Goal: Transaction & Acquisition: Subscribe to service/newsletter

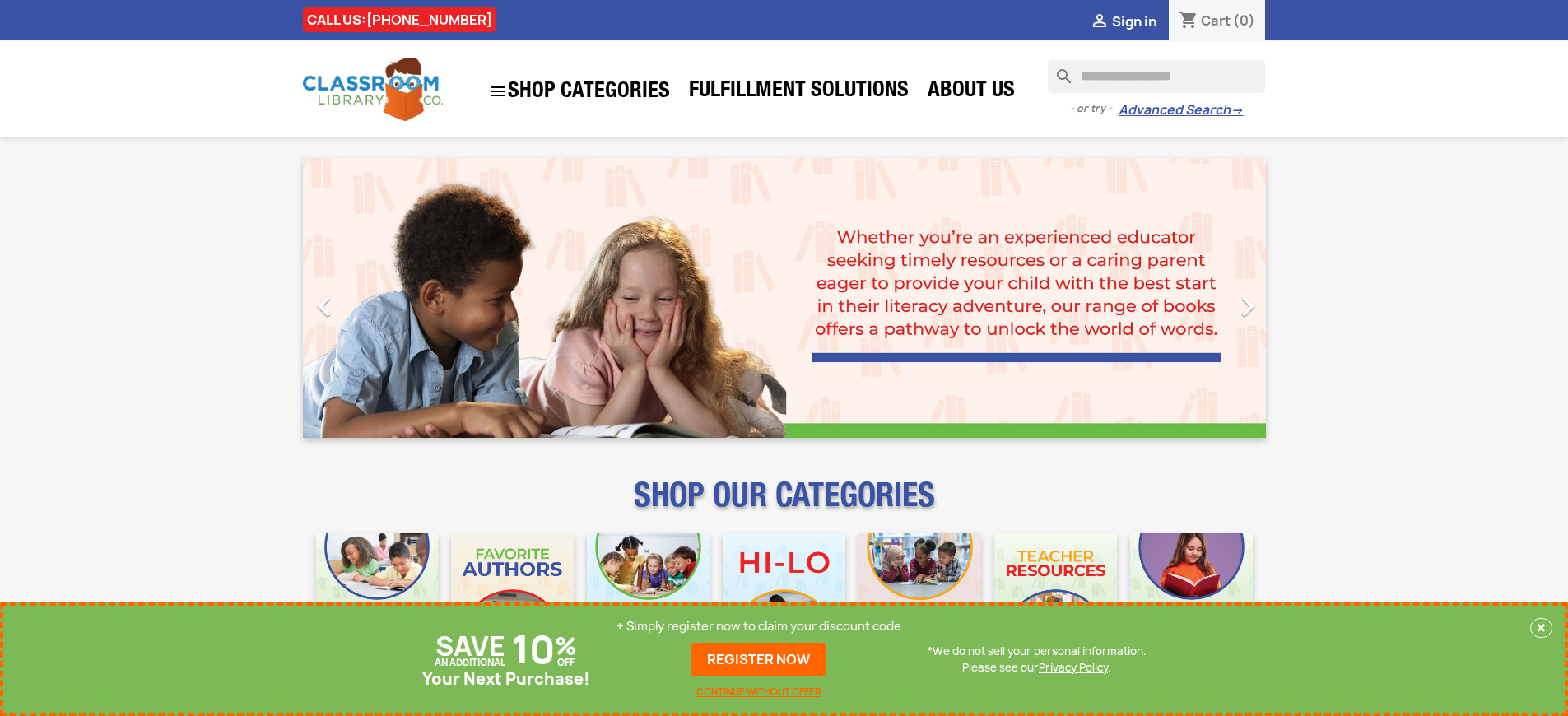
click at [759, 626] on p "+ Simply register now to claim your discount code" at bounding box center [759, 626] width 284 height 17
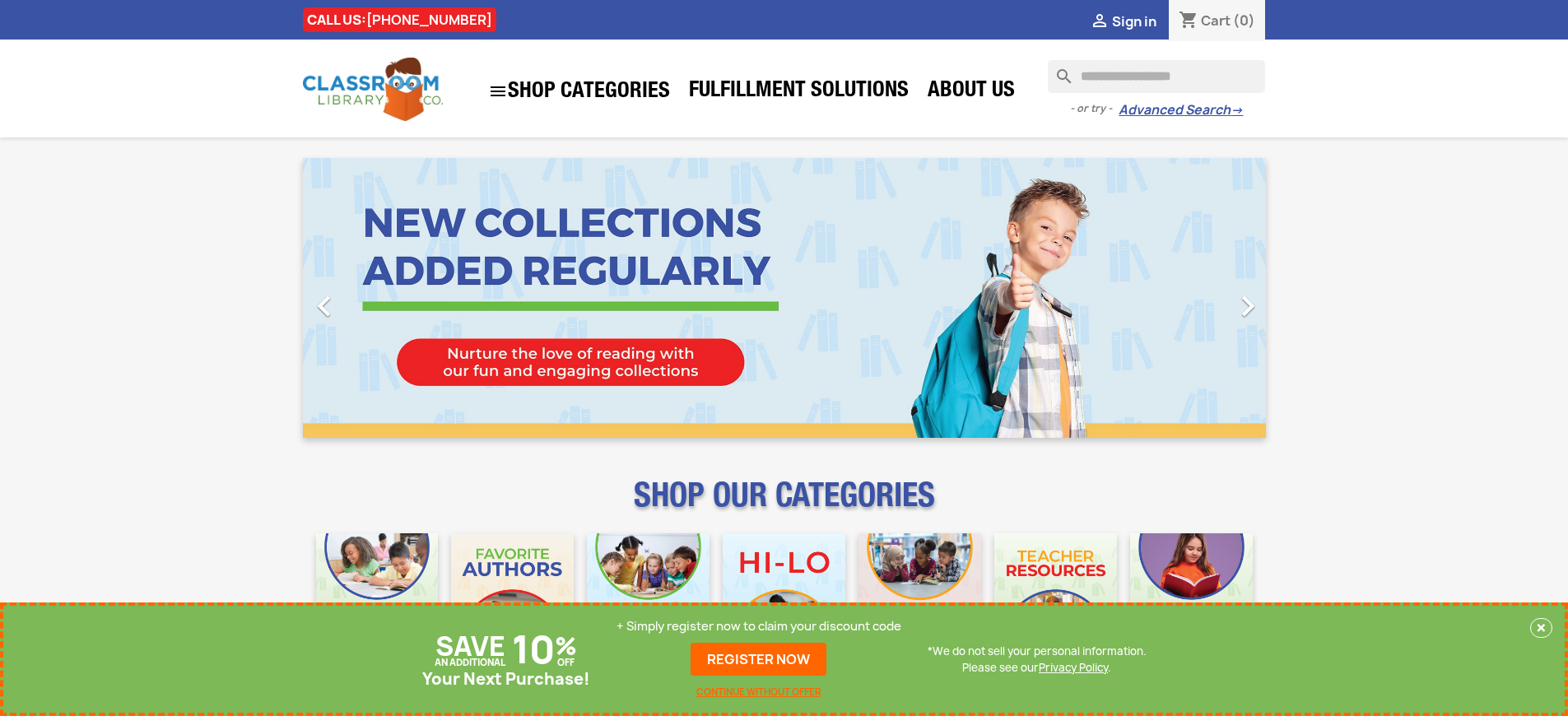
click at [759, 626] on p "+ Simply register now to claim your discount code" at bounding box center [759, 626] width 284 height 17
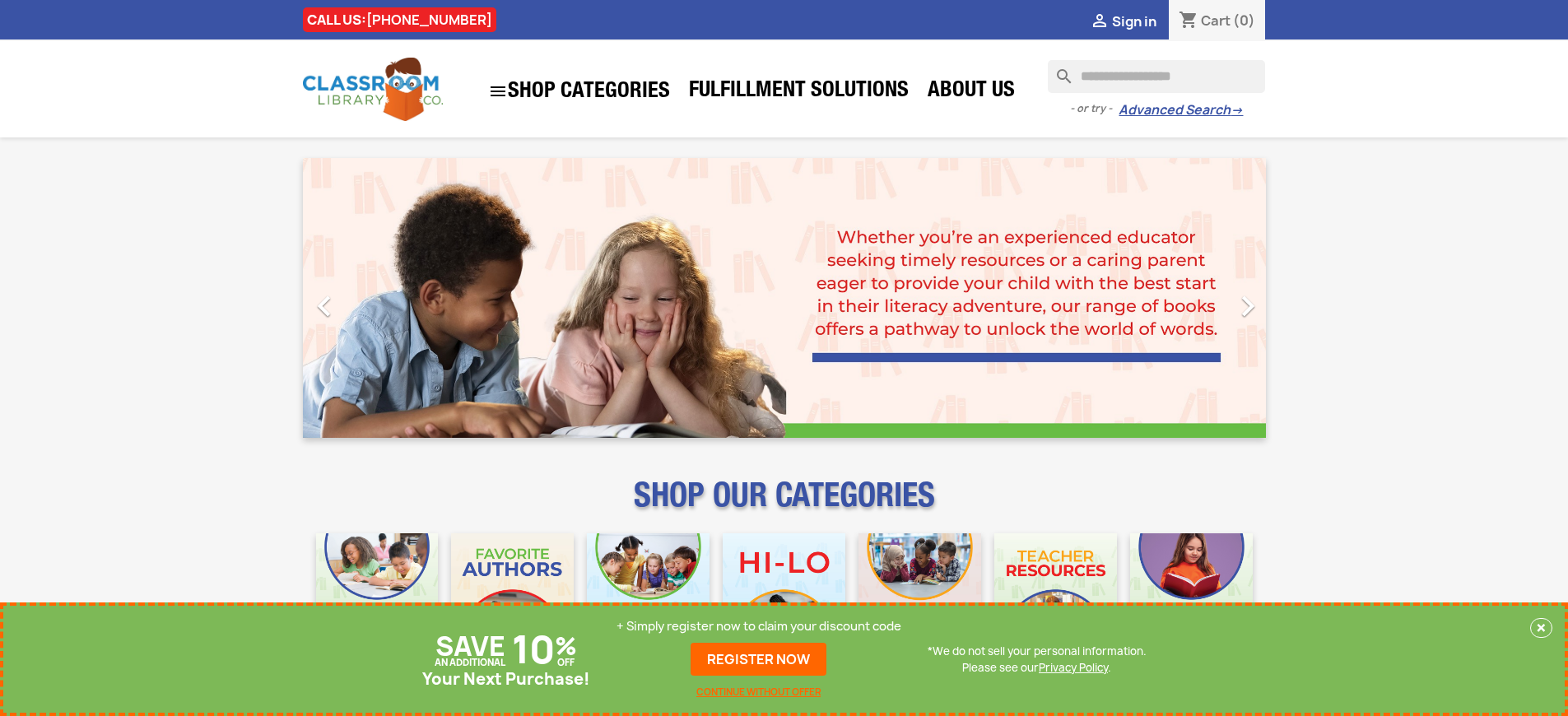
click at [759, 626] on p "+ Simply register now to claim your discount code" at bounding box center [759, 626] width 284 height 17
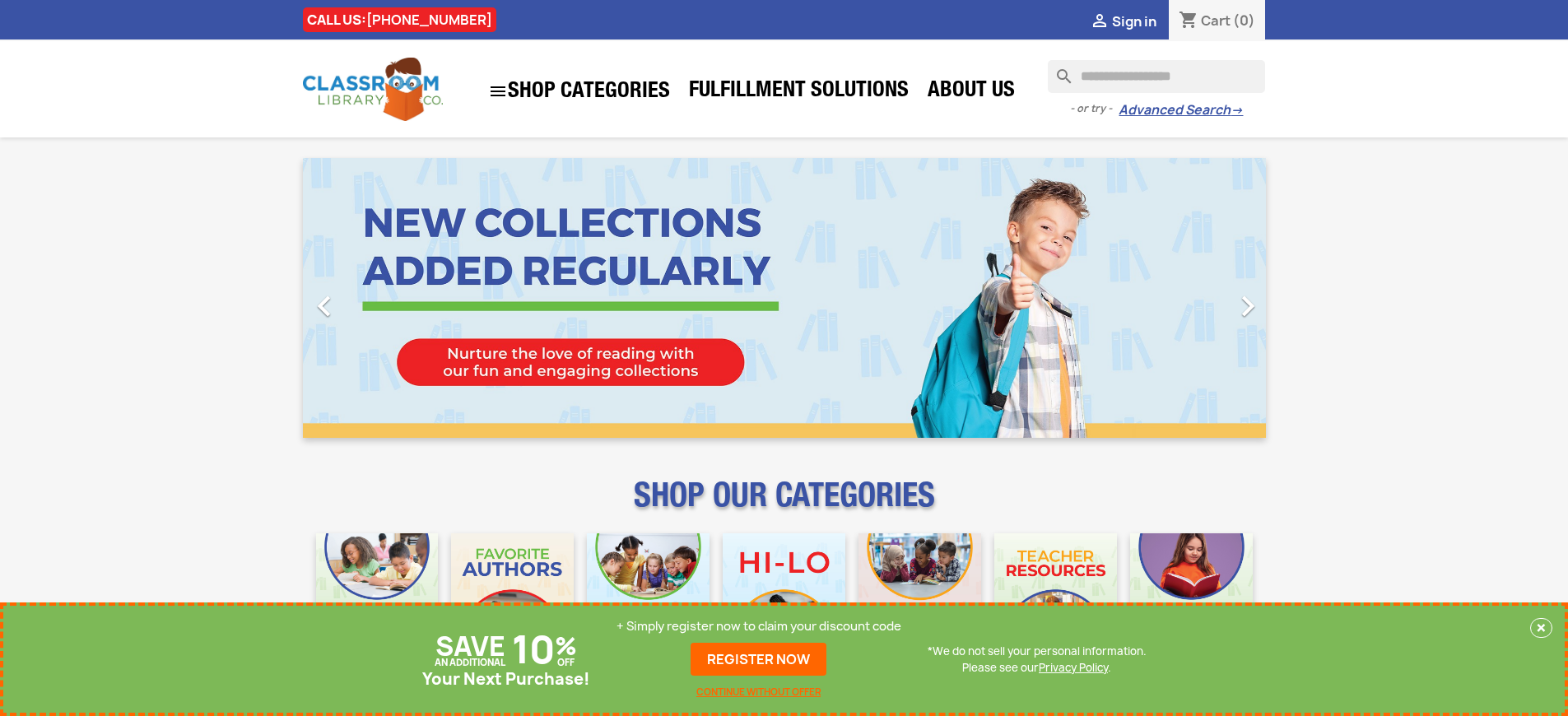
click at [759, 626] on p "+ Simply register now to claim your discount code" at bounding box center [759, 626] width 284 height 17
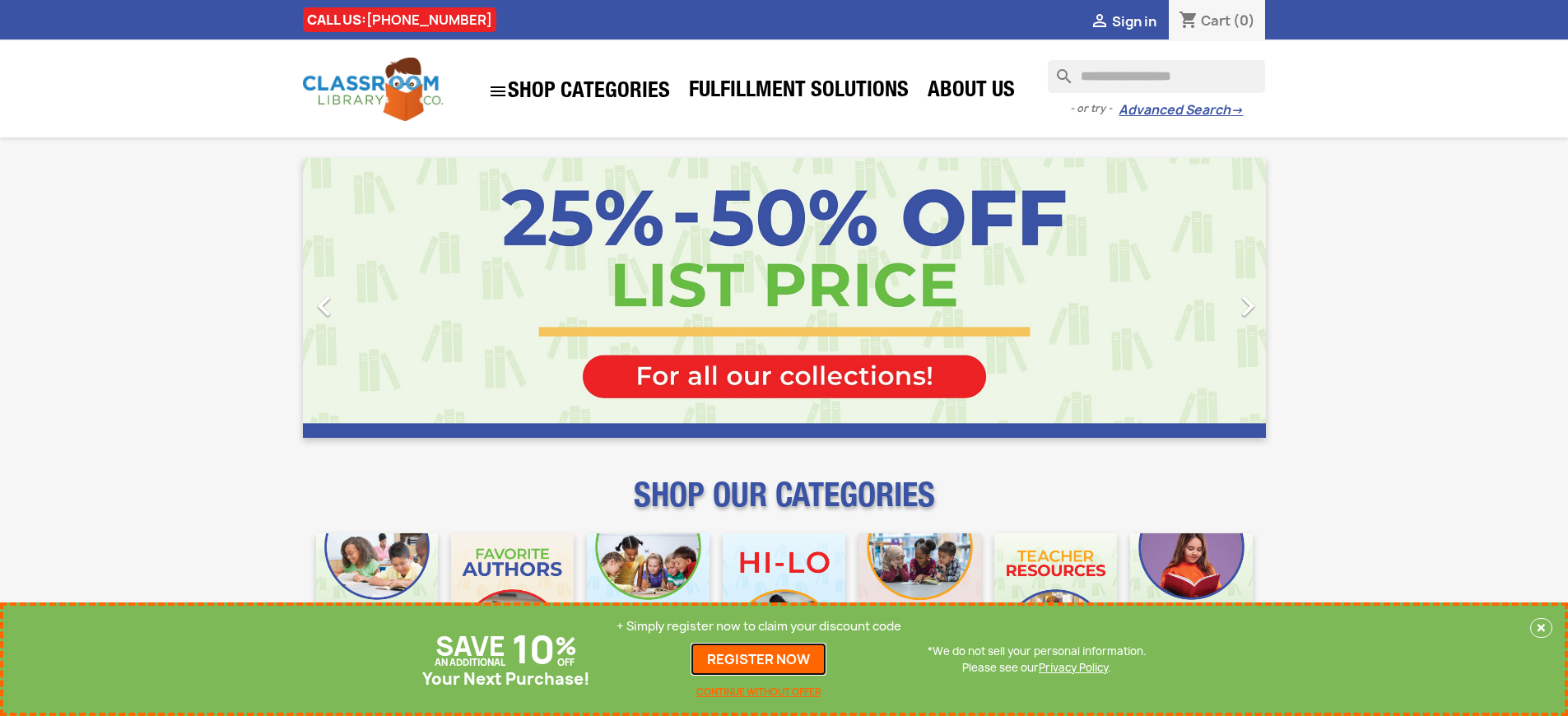
click at [759, 659] on link "REGISTER NOW" at bounding box center [759, 659] width 136 height 33
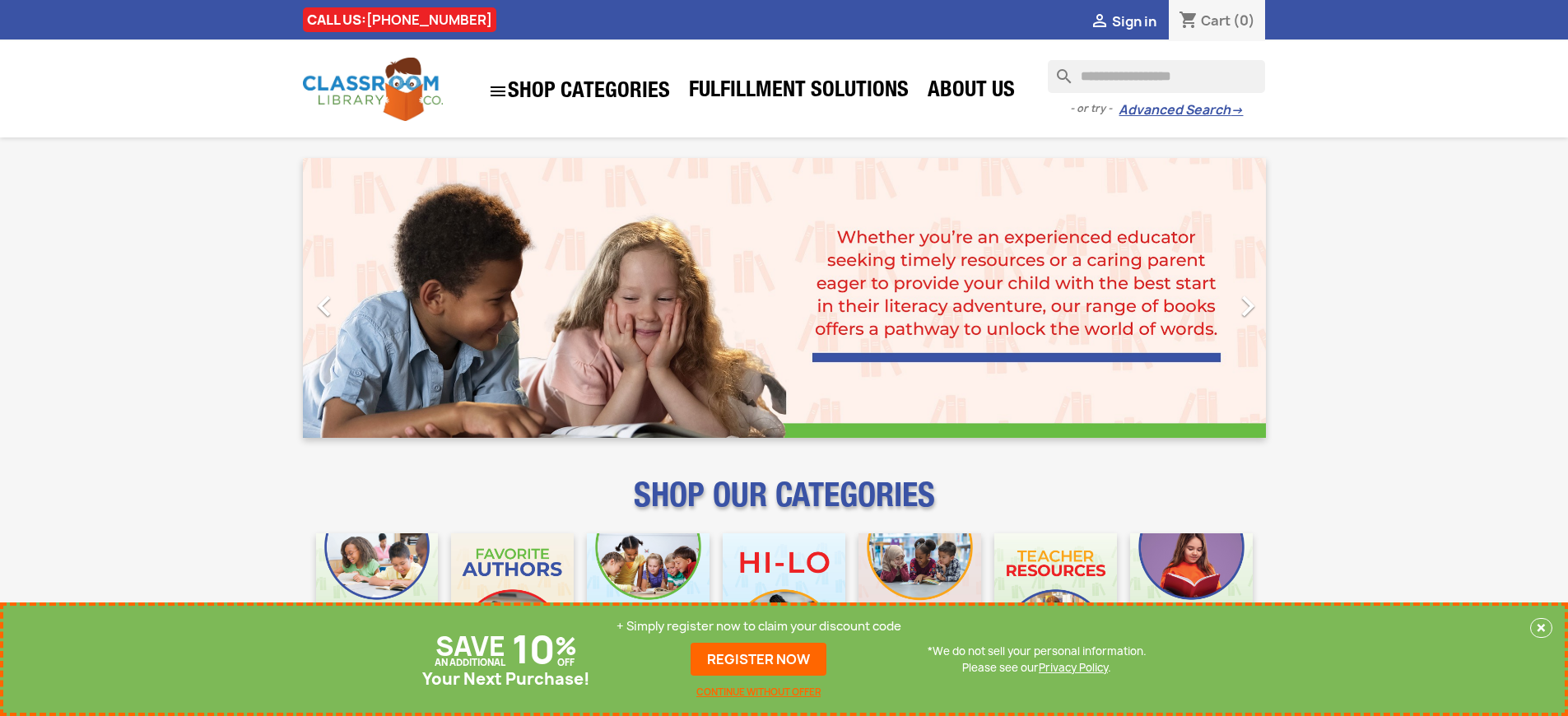
click at [759, 626] on p "+ Simply register now to claim your discount code" at bounding box center [759, 626] width 284 height 17
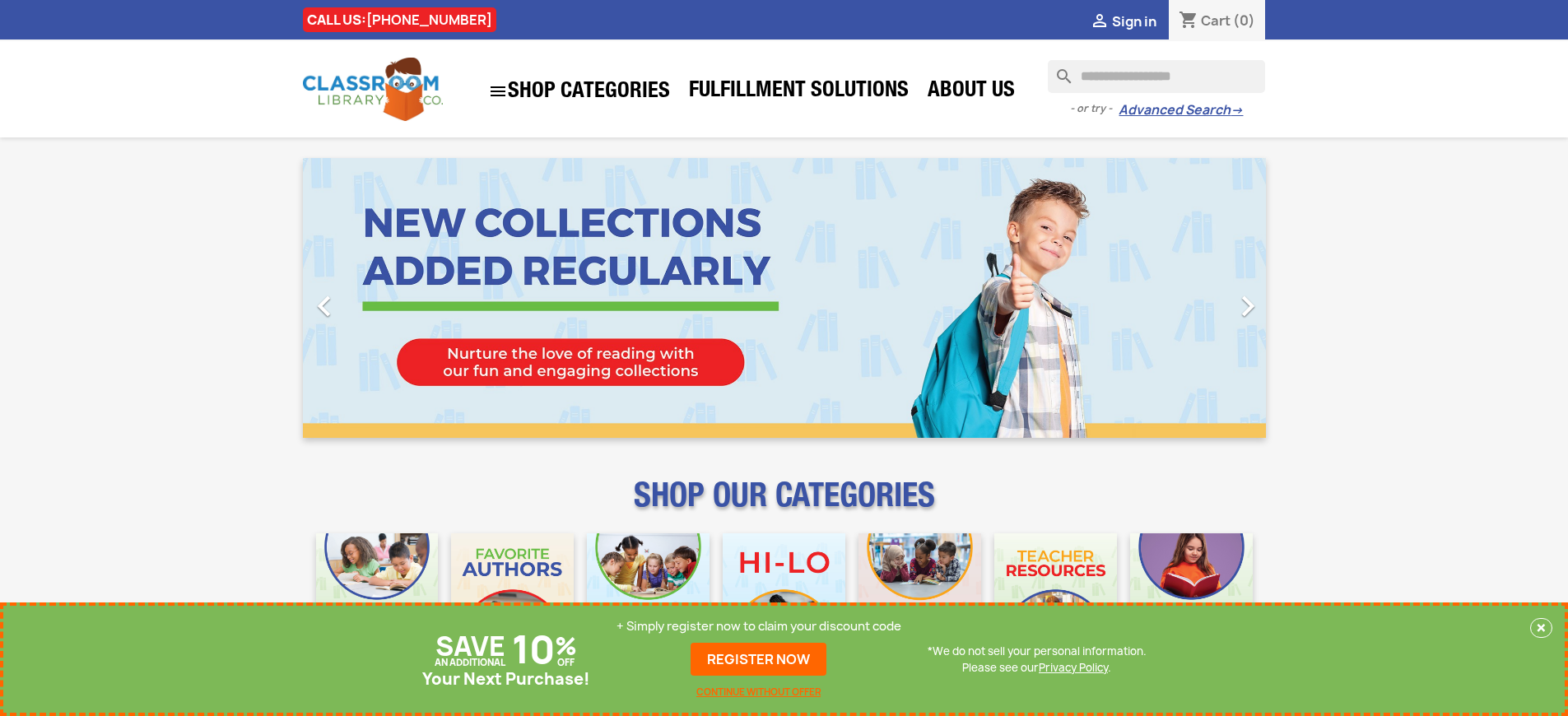
click at [759, 626] on p "+ Simply register now to claim your discount code" at bounding box center [759, 626] width 284 height 17
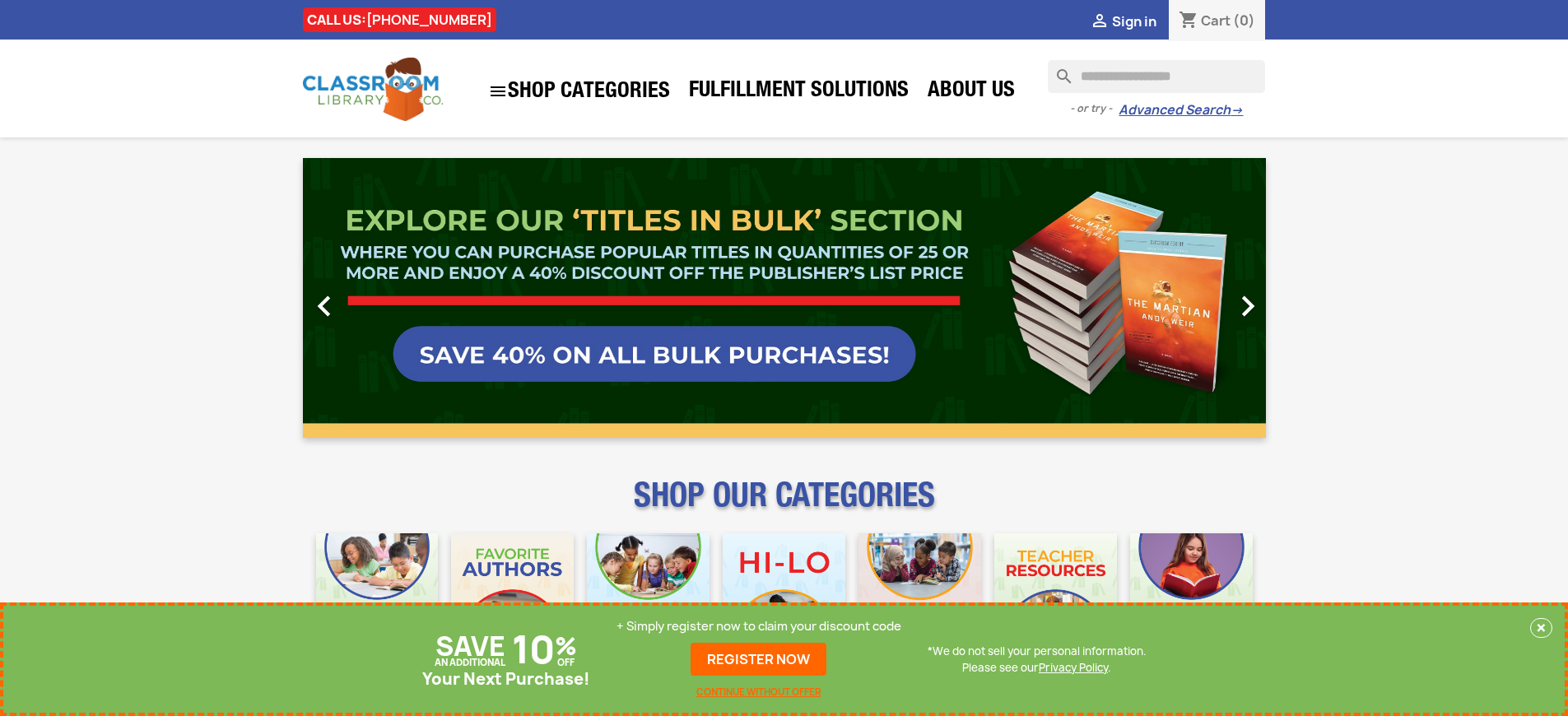
click at [759, 626] on p "+ Simply register now to claim your discount code" at bounding box center [759, 626] width 284 height 17
click at [759, 659] on link "REGISTER NOW" at bounding box center [759, 659] width 136 height 33
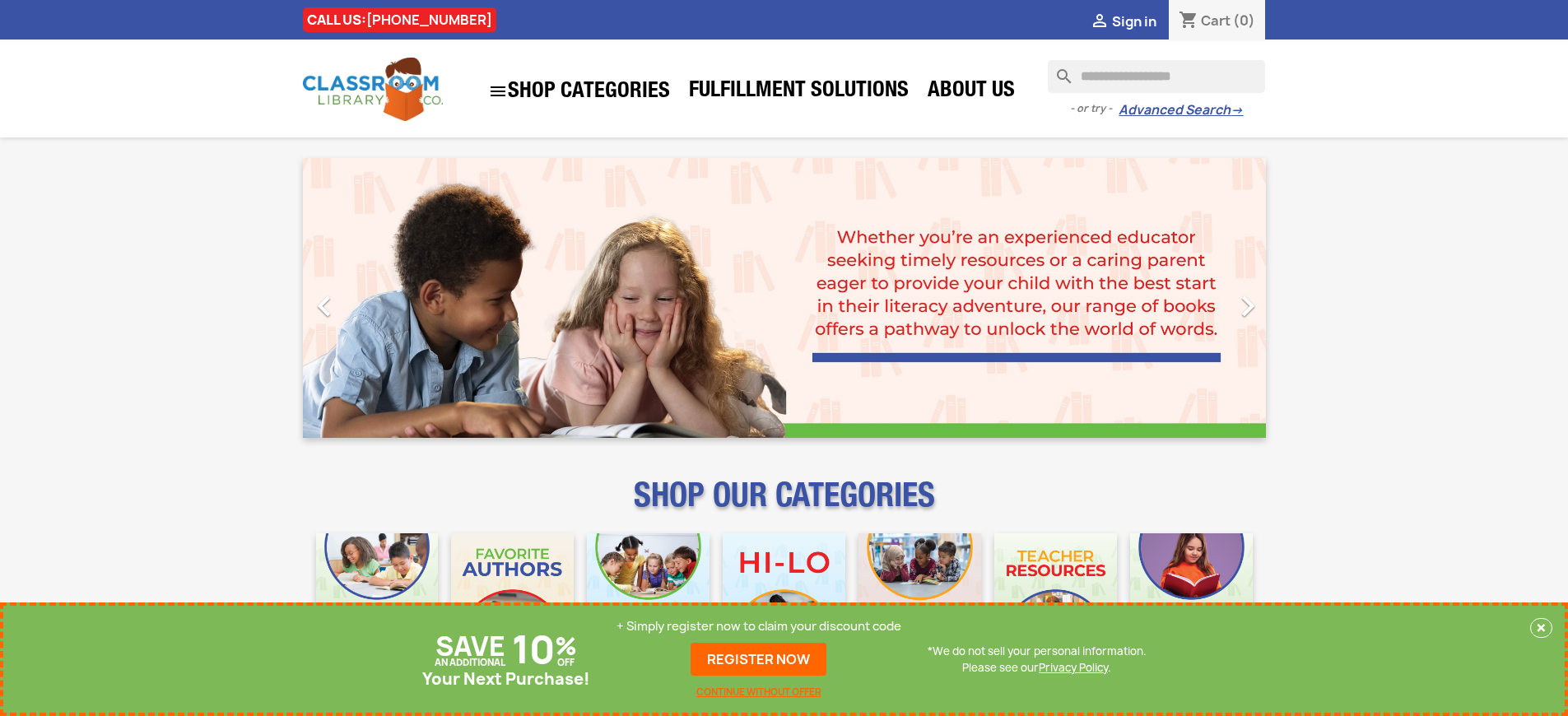
click at [759, 626] on p "+ Simply register now to claim your discount code" at bounding box center [759, 626] width 284 height 17
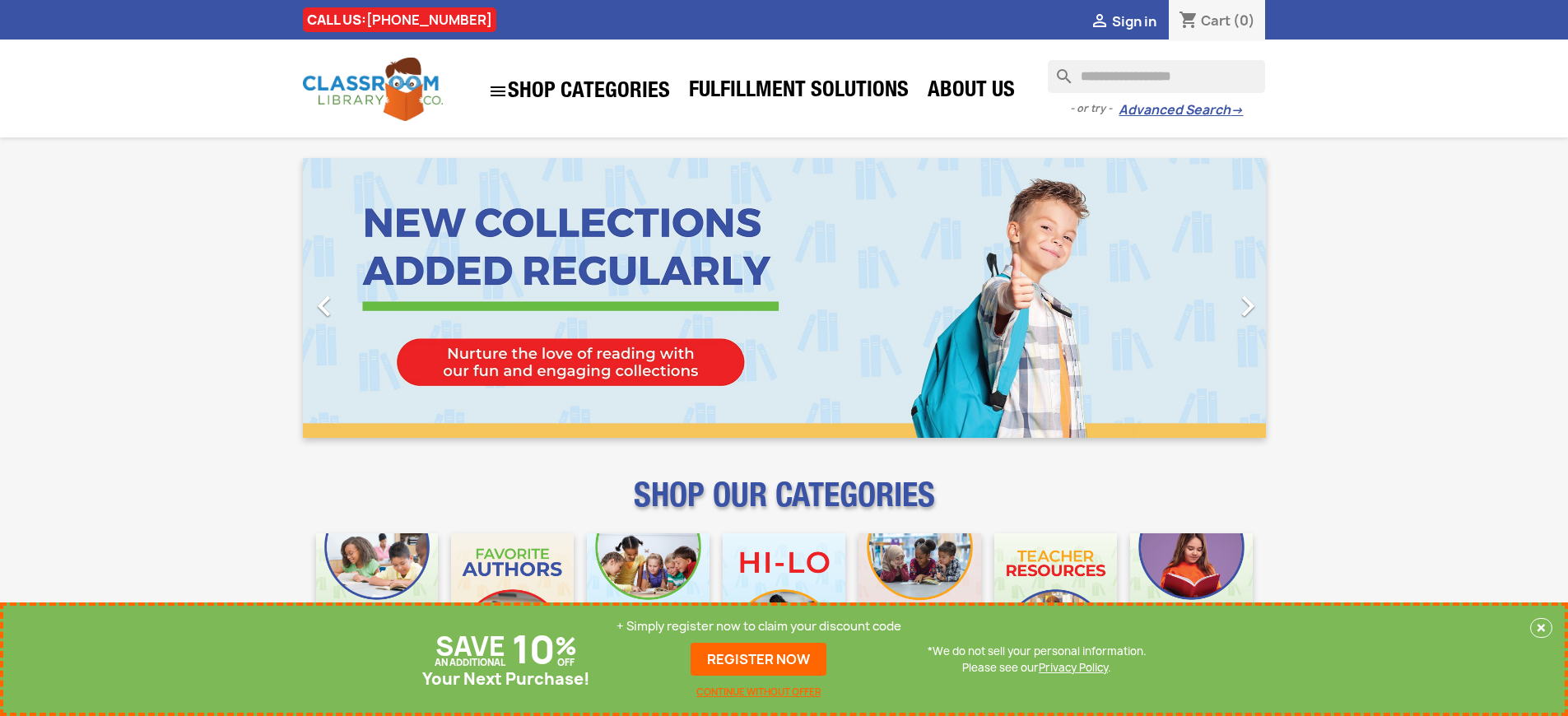
click at [759, 626] on p "+ Simply register now to claim your discount code" at bounding box center [759, 626] width 284 height 17
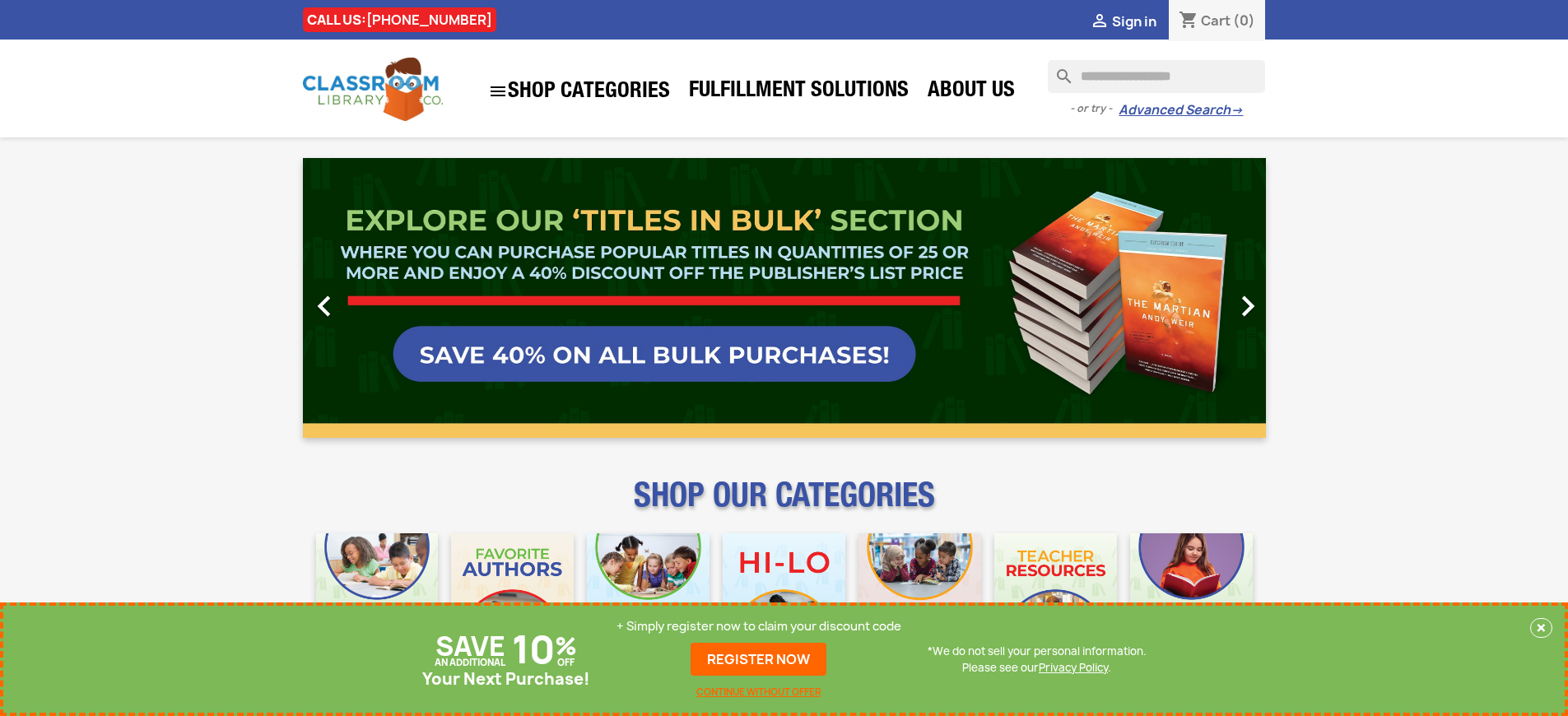
click at [759, 626] on p "+ Simply register now to claim your discount code" at bounding box center [759, 626] width 284 height 17
click at [759, 659] on link "REGISTER NOW" at bounding box center [759, 659] width 136 height 33
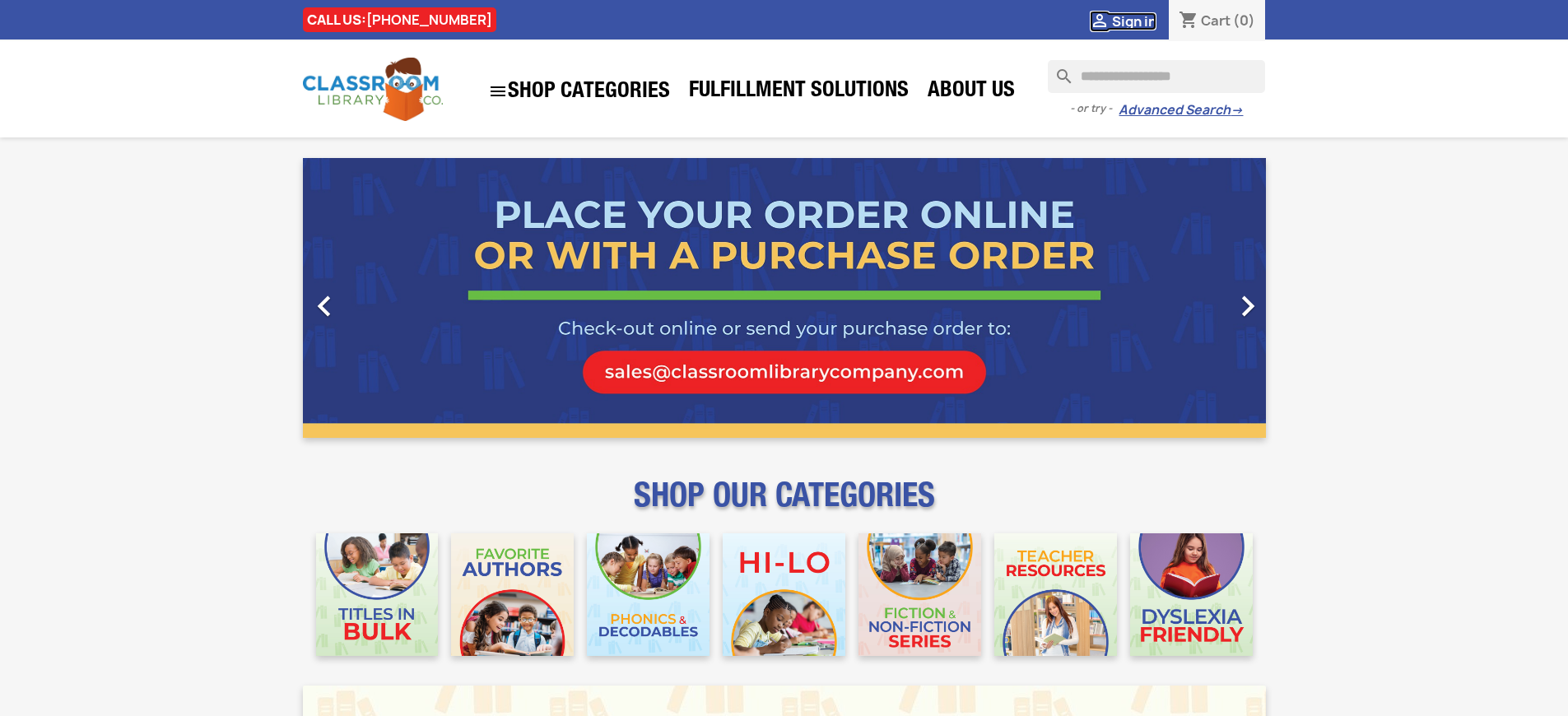
click at [1134, 21] on span "Sign in" at bounding box center [1134, 22] width 45 height 18
